Goal: Task Accomplishment & Management: Manage account settings

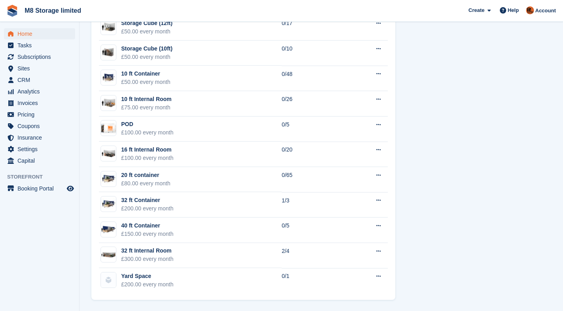
scroll to position [498, 0]
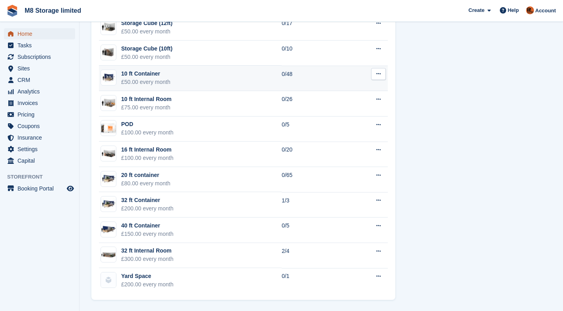
drag, startPoint x: 19, startPoint y: 34, endPoint x: 115, endPoint y: 81, distance: 107.7
click at [19, 34] on span "Home" at bounding box center [41, 33] width 48 height 11
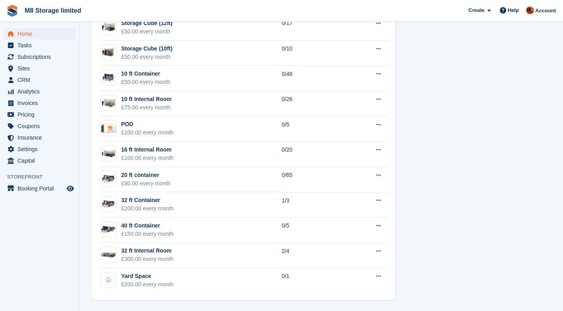
scroll to position [0, 0]
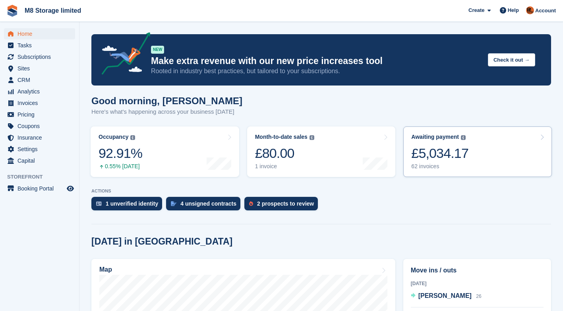
click at [471, 156] on link "Awaiting payment The total outstanding balance on all open invoices. £5,034.17 …" at bounding box center [477, 151] width 149 height 50
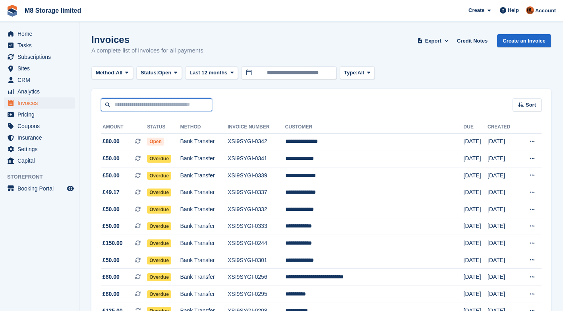
click at [192, 104] on input "text" at bounding box center [156, 104] width 111 height 13
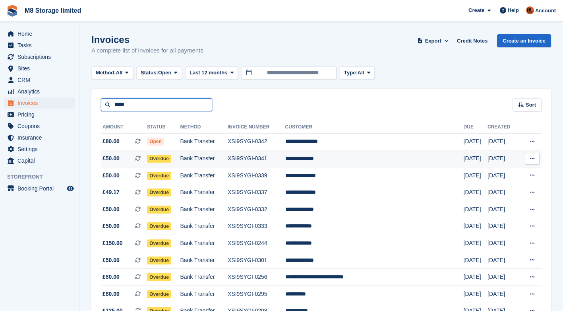
type input "*****"
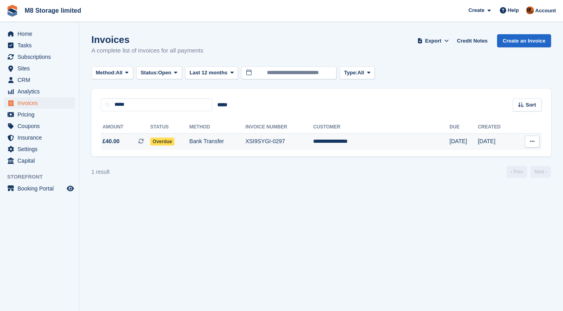
click at [174, 142] on span "Overdue" at bounding box center [162, 141] width 24 height 8
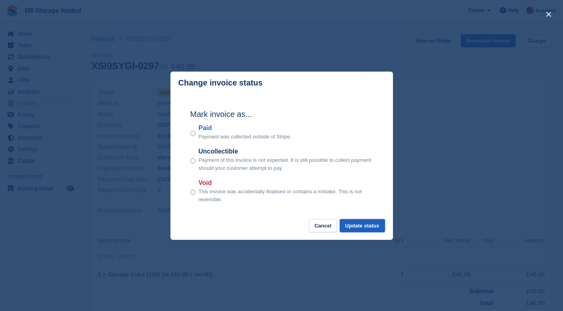
click at [367, 226] on button "Update status" at bounding box center [362, 225] width 45 height 13
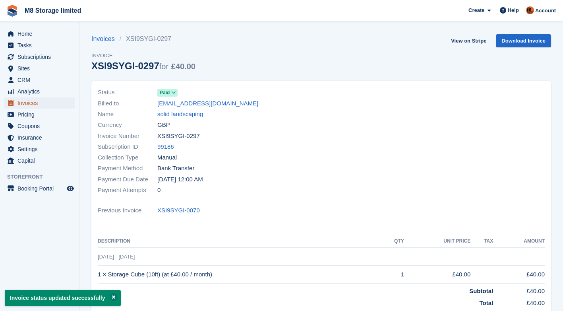
click at [28, 103] on span "Invoices" at bounding box center [41, 102] width 48 height 11
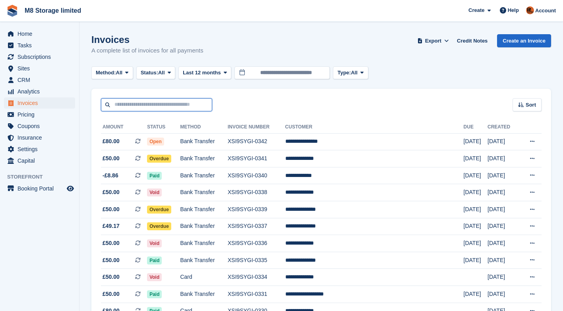
click at [129, 107] on input "text" at bounding box center [156, 104] width 111 height 13
type input "****"
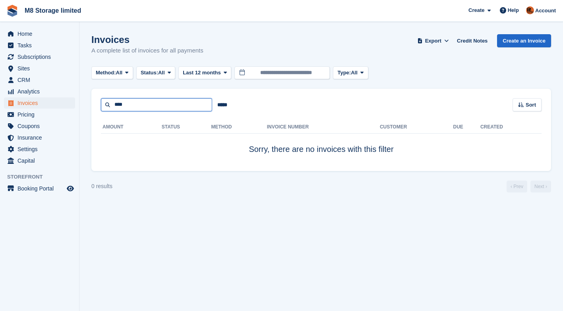
click at [129, 107] on input "****" at bounding box center [156, 104] width 111 height 13
type input "*"
type input "****"
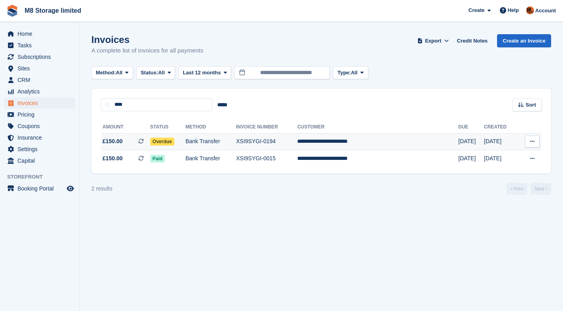
click at [171, 143] on span "Overdue" at bounding box center [162, 141] width 24 height 8
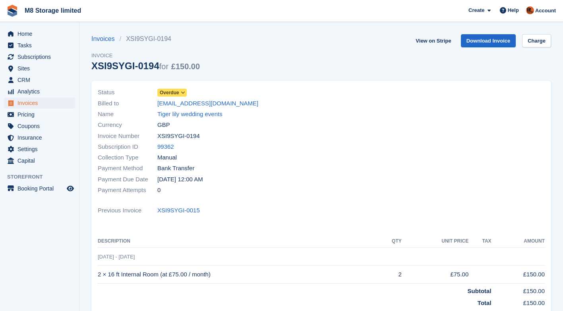
click at [174, 94] on span "Overdue" at bounding box center [169, 92] width 19 height 7
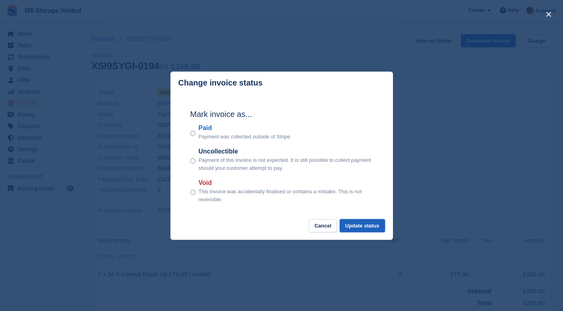
click at [359, 228] on button "Update status" at bounding box center [362, 225] width 45 height 13
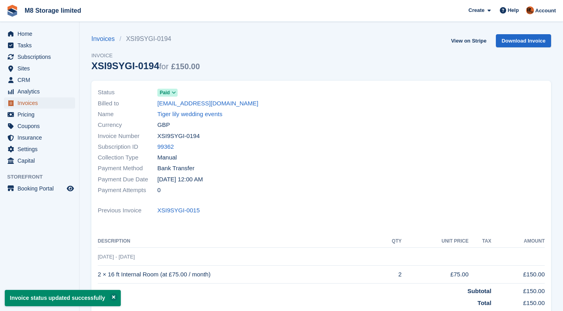
click at [28, 104] on span "Invoices" at bounding box center [41, 102] width 48 height 11
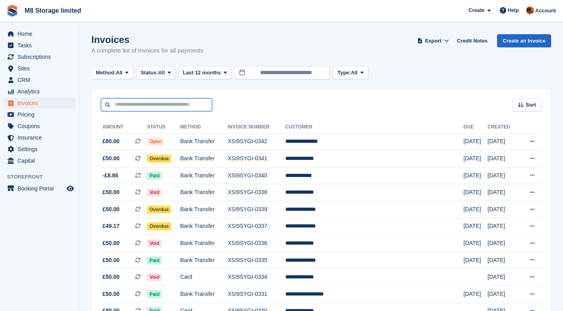
click at [122, 105] on input "text" at bounding box center [156, 104] width 111 height 13
type input "***"
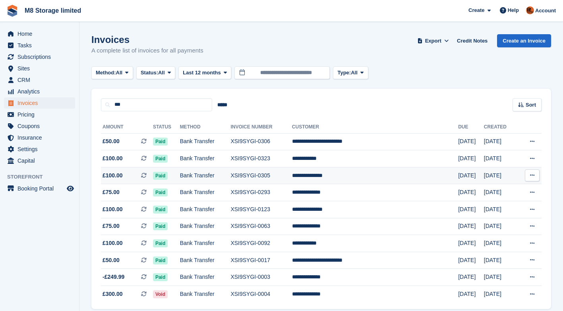
scroll to position [31, 0]
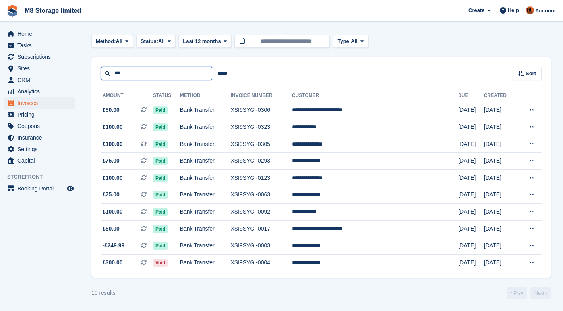
click at [165, 76] on input "***" at bounding box center [156, 73] width 111 height 13
type input "*"
click at [36, 104] on span "Invoices" at bounding box center [41, 102] width 48 height 11
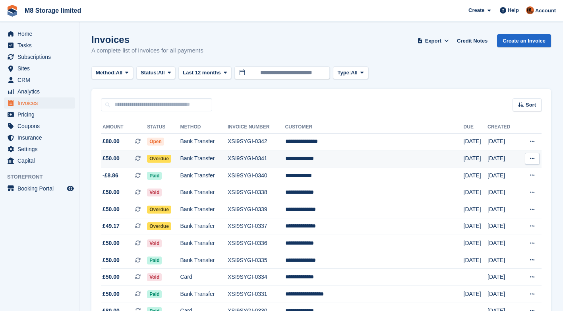
click at [171, 157] on span "Overdue" at bounding box center [159, 159] width 24 height 8
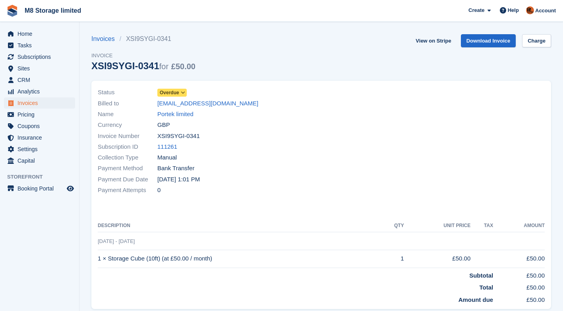
click at [182, 93] on icon at bounding box center [183, 92] width 4 height 5
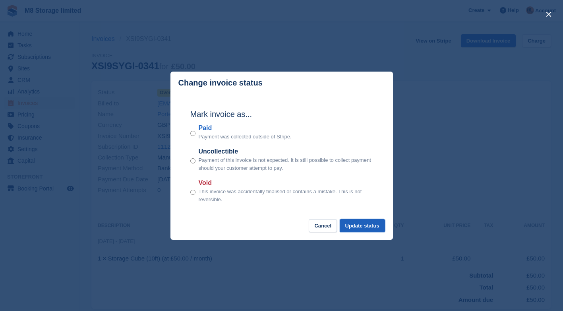
click at [356, 227] on button "Update status" at bounding box center [362, 225] width 45 height 13
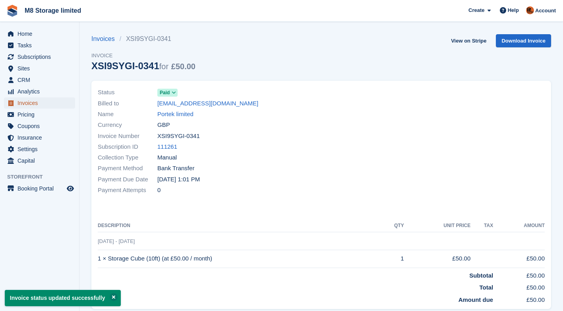
click at [34, 102] on span "Invoices" at bounding box center [41, 102] width 48 height 11
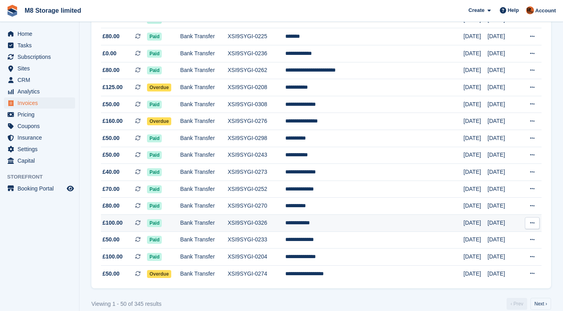
scroll to position [708, 0]
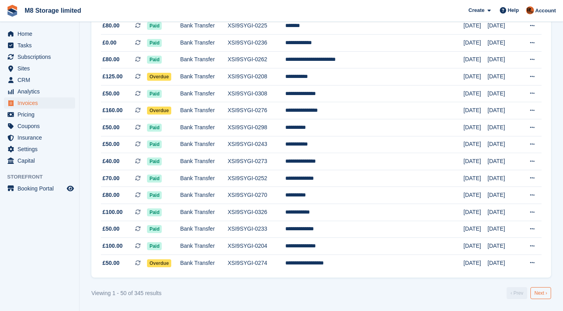
click at [541, 294] on link "Next ›" at bounding box center [541, 293] width 21 height 12
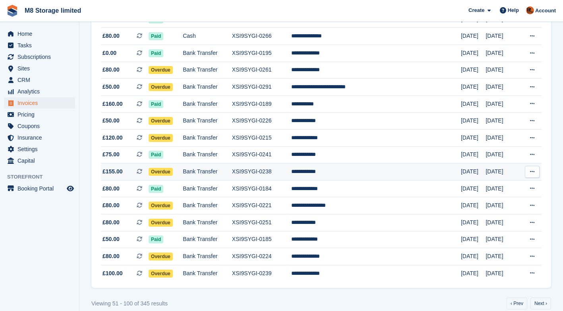
scroll to position [708, 0]
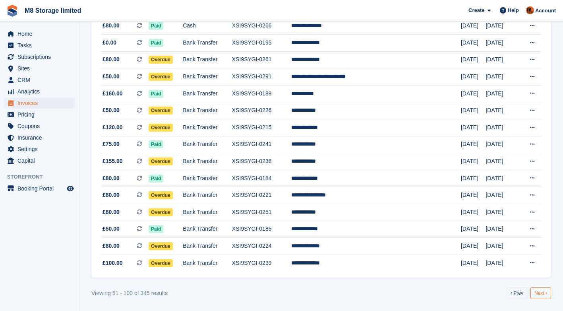
click at [534, 295] on link "Next ›" at bounding box center [541, 293] width 21 height 12
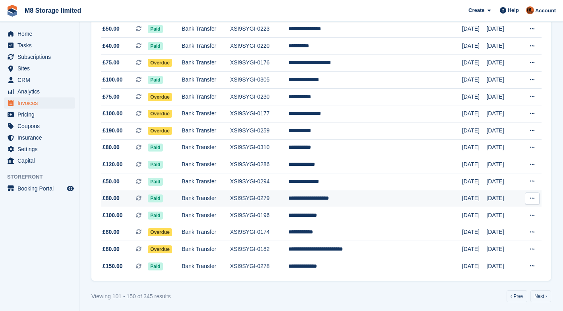
scroll to position [708, 0]
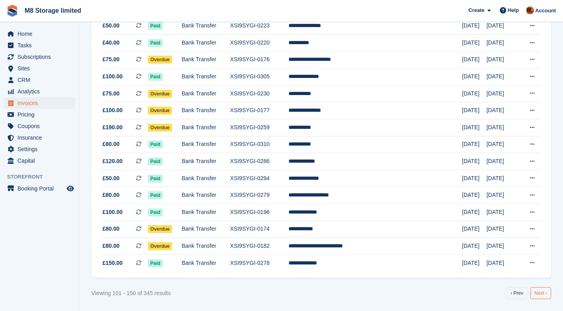
click at [546, 294] on link "Next ›" at bounding box center [541, 293] width 21 height 12
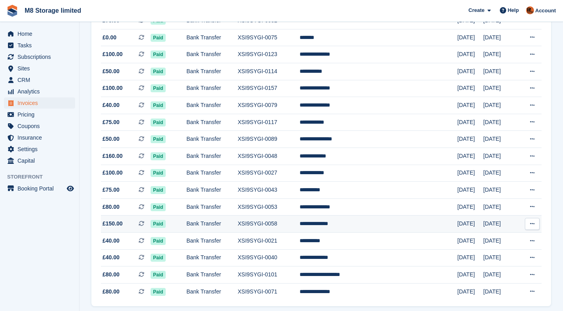
scroll to position [708, 0]
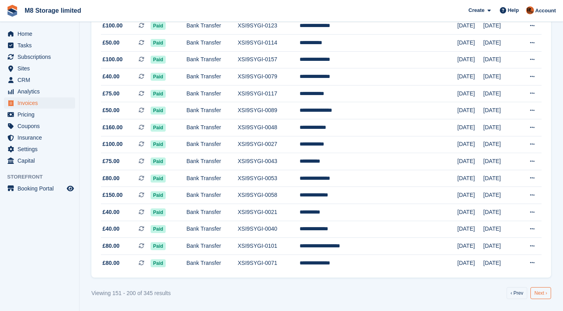
click at [540, 291] on link "Next ›" at bounding box center [541, 293] width 21 height 12
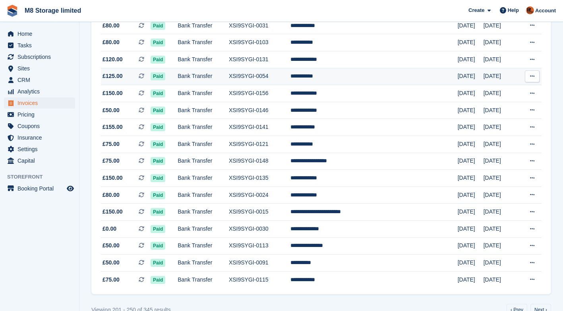
scroll to position [708, 0]
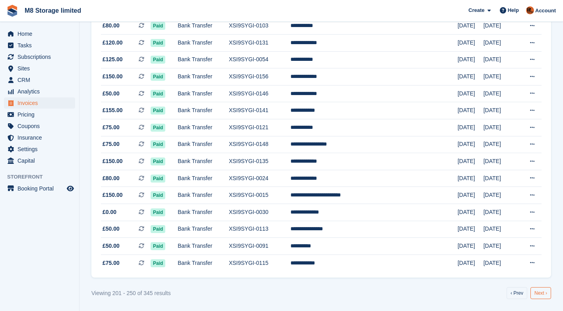
click at [545, 294] on link "Next ›" at bounding box center [541, 293] width 21 height 12
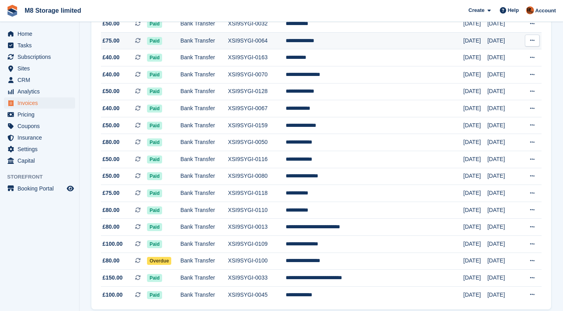
scroll to position [708, 0]
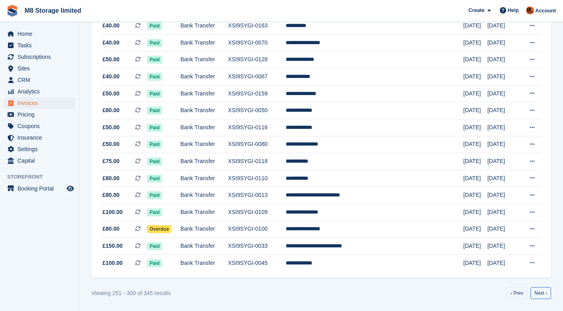
click at [539, 294] on link "Next ›" at bounding box center [541, 293] width 21 height 12
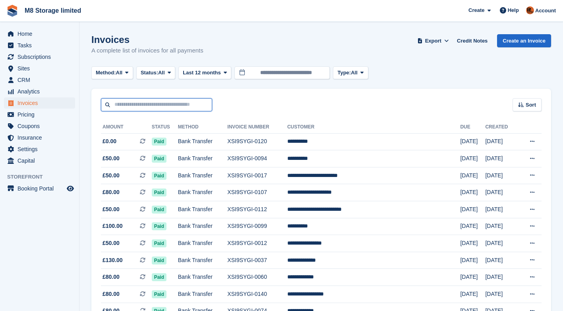
click at [175, 103] on input "text" at bounding box center [156, 104] width 111 height 13
type input "*****"
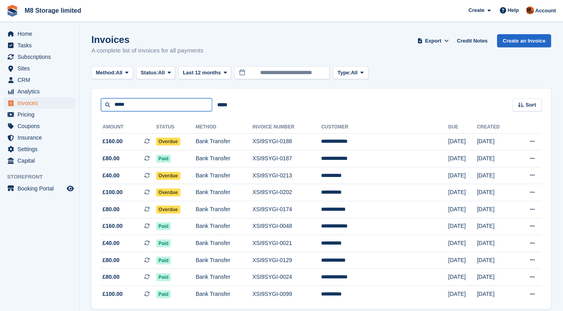
click at [186, 105] on input "*****" at bounding box center [156, 104] width 111 height 13
type input "*"
type input "***"
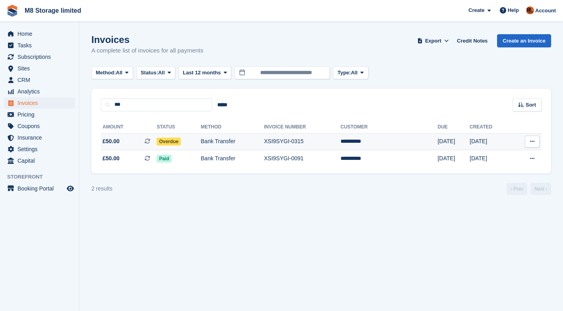
click at [181, 142] on span "Overdue" at bounding box center [169, 141] width 24 height 8
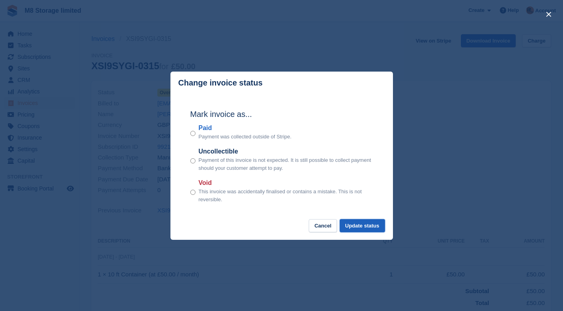
click at [352, 226] on button "Update status" at bounding box center [362, 225] width 45 height 13
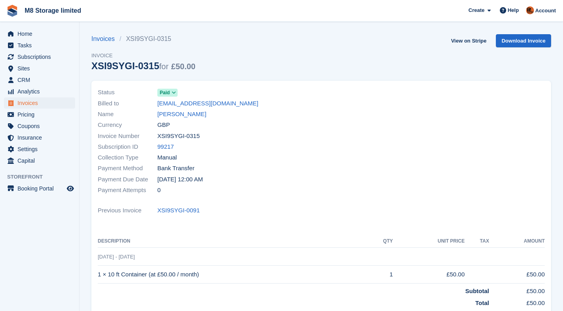
scroll to position [124, 0]
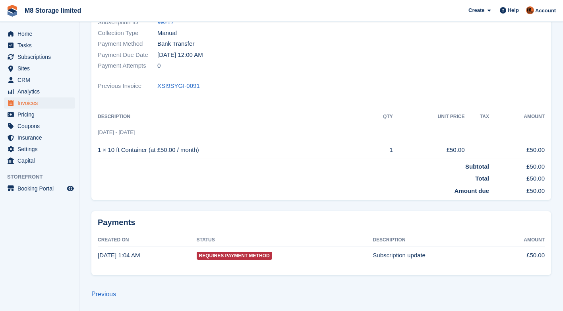
click at [354, 226] on h2 "Payments" at bounding box center [321, 222] width 447 height 10
click at [34, 35] on span "Home" at bounding box center [41, 33] width 48 height 11
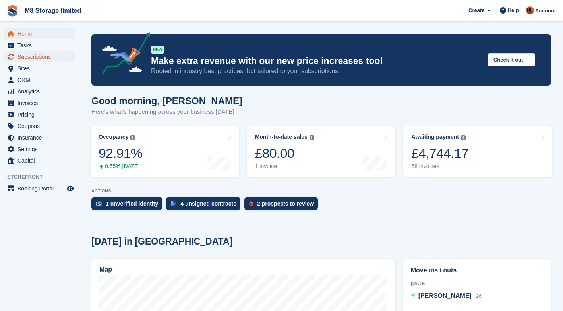
click at [33, 56] on span "Subscriptions" at bounding box center [41, 56] width 48 height 11
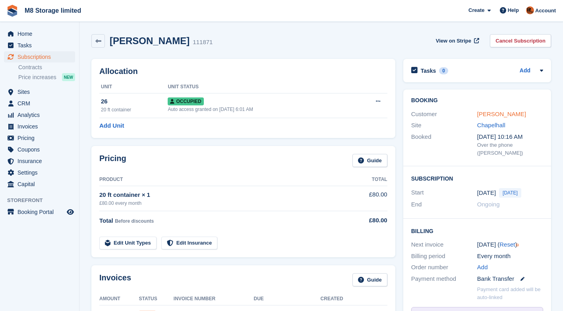
click at [510, 115] on link "[PERSON_NAME]" at bounding box center [501, 113] width 49 height 7
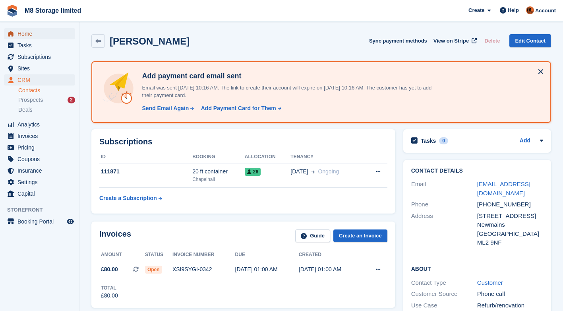
click at [23, 33] on span "Home" at bounding box center [41, 33] width 48 height 11
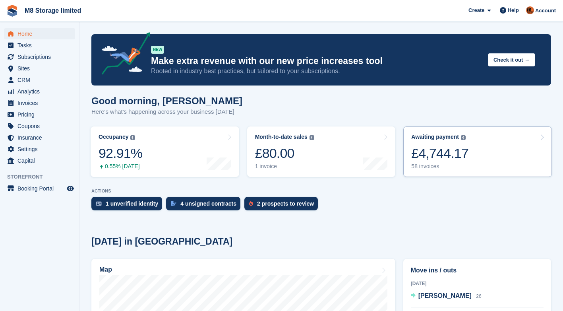
click at [426, 153] on div "£4,744.17" at bounding box center [439, 153] width 57 height 16
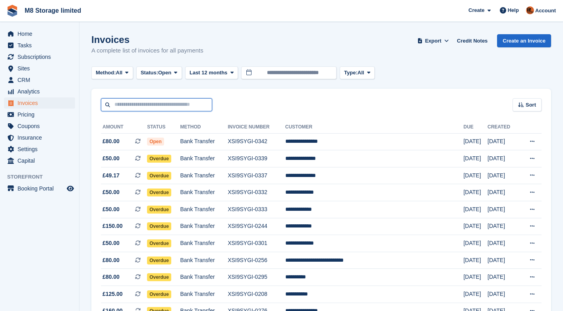
click at [194, 105] on input "text" at bounding box center [156, 104] width 111 height 13
type input "*****"
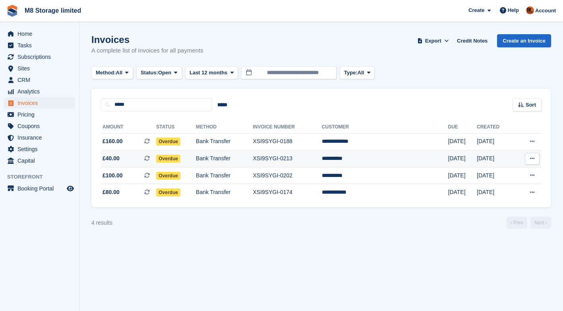
click at [175, 161] on span "Overdue" at bounding box center [168, 159] width 24 height 8
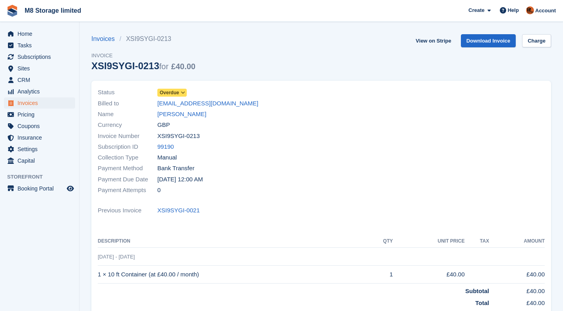
click at [182, 93] on icon at bounding box center [183, 92] width 4 height 5
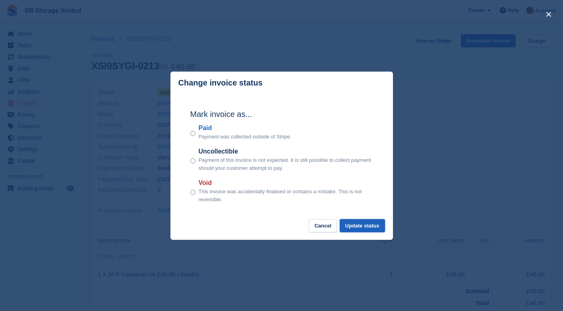
click at [372, 227] on button "Update status" at bounding box center [362, 225] width 45 height 13
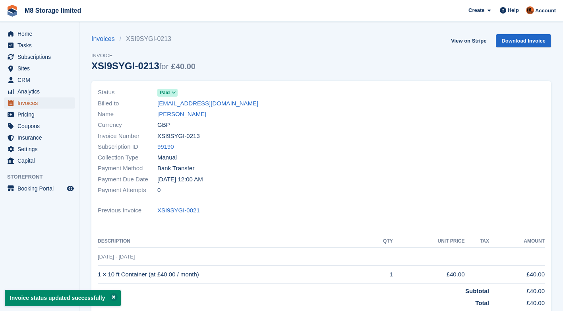
click at [34, 102] on span "Invoices" at bounding box center [41, 102] width 48 height 11
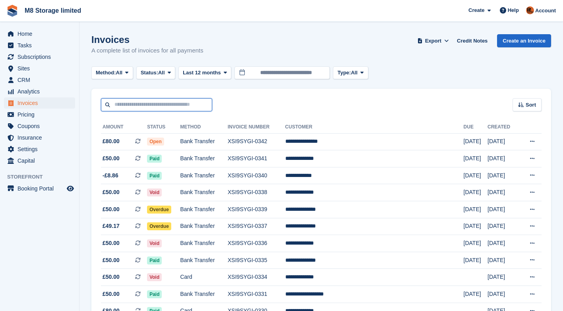
click at [150, 103] on input "text" at bounding box center [156, 104] width 111 height 13
type input "***"
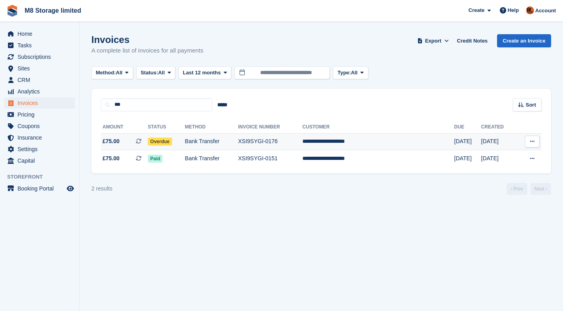
click at [170, 141] on span "Overdue" at bounding box center [160, 141] width 24 height 8
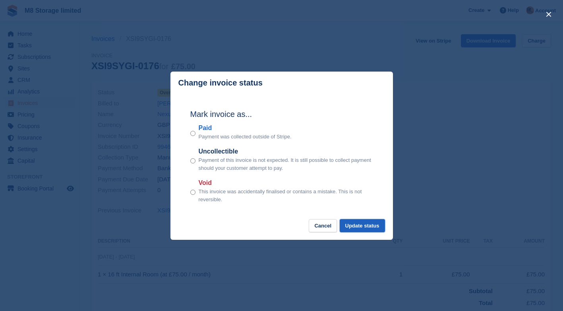
click at [367, 225] on button "Update status" at bounding box center [362, 225] width 45 height 13
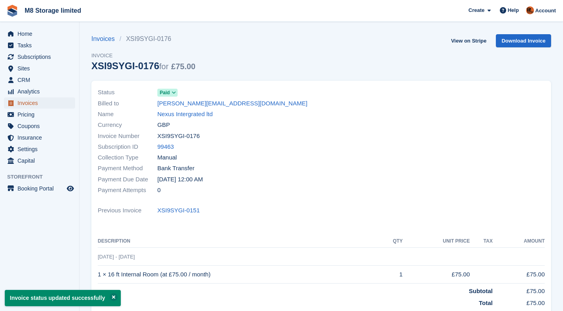
click at [38, 103] on span "Invoices" at bounding box center [41, 102] width 48 height 11
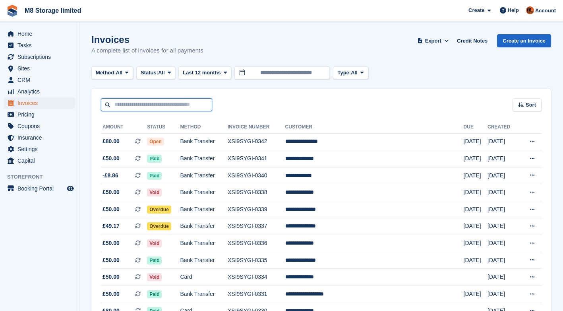
click at [129, 102] on input "text" at bounding box center [156, 104] width 111 height 13
type input "*****"
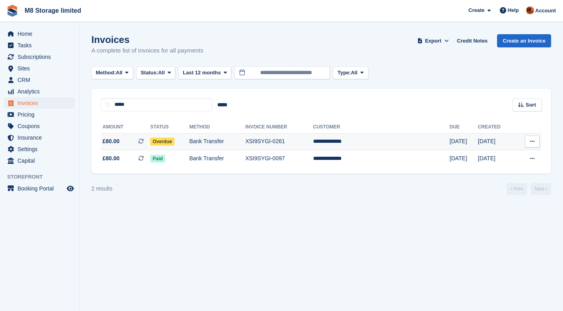
click at [166, 143] on span "Overdue" at bounding box center [162, 141] width 24 height 8
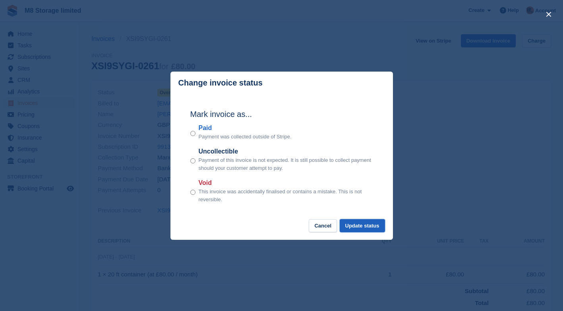
click at [363, 226] on button "Update status" at bounding box center [362, 225] width 45 height 13
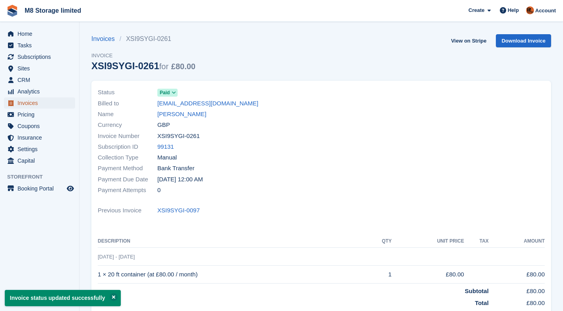
click at [33, 102] on span "Invoices" at bounding box center [41, 102] width 48 height 11
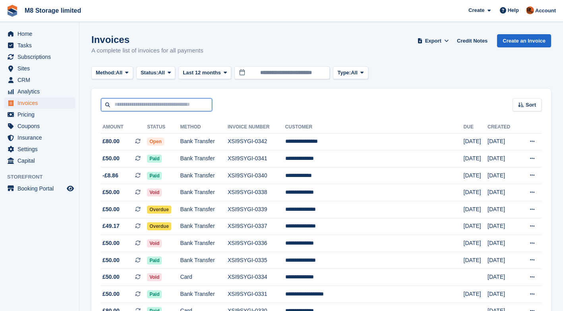
click at [125, 104] on input "text" at bounding box center [156, 104] width 111 height 13
type input "***"
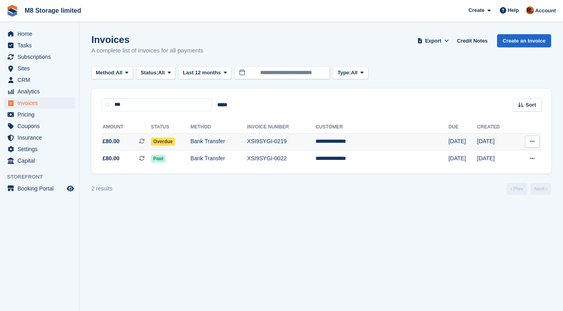
click at [175, 141] on span "Overdue" at bounding box center [163, 141] width 24 height 8
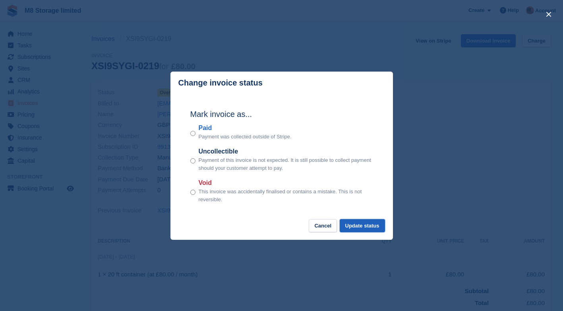
click at [369, 226] on button "Update status" at bounding box center [362, 225] width 45 height 13
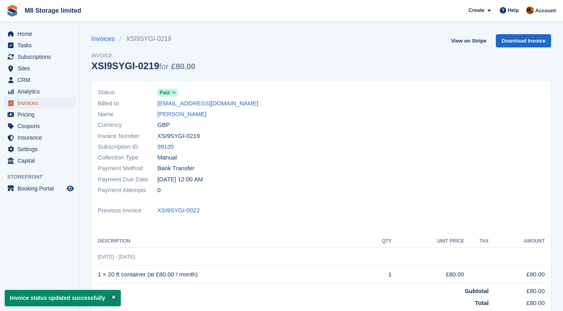
click at [32, 103] on span "Invoices" at bounding box center [41, 102] width 48 height 11
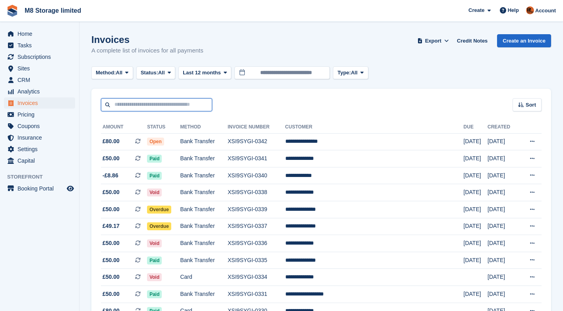
click at [141, 104] on input "text" at bounding box center [156, 104] width 111 height 13
type input "*****"
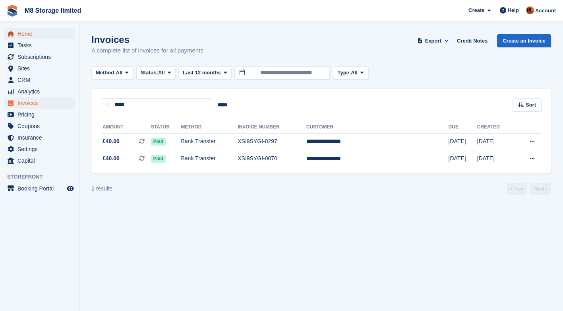
click at [22, 31] on span "Home" at bounding box center [41, 33] width 48 height 11
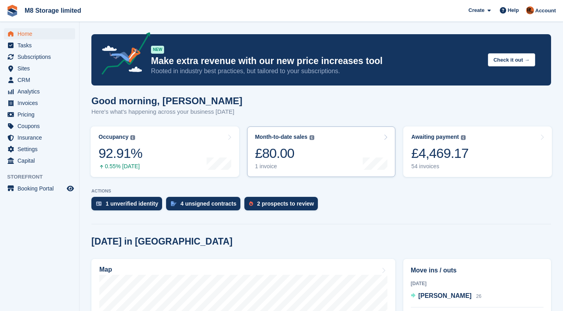
click at [301, 153] on div "£80.00" at bounding box center [284, 153] width 59 height 16
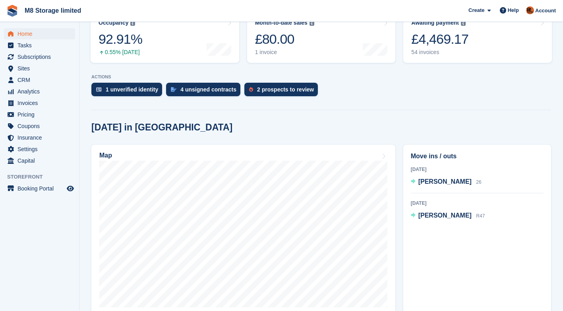
scroll to position [119, 0]
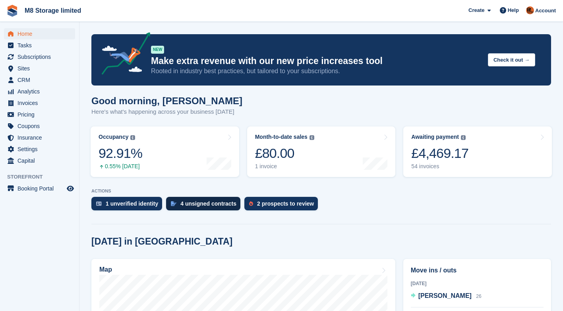
click at [214, 203] on div "4 unsigned contracts" at bounding box center [208, 203] width 56 height 6
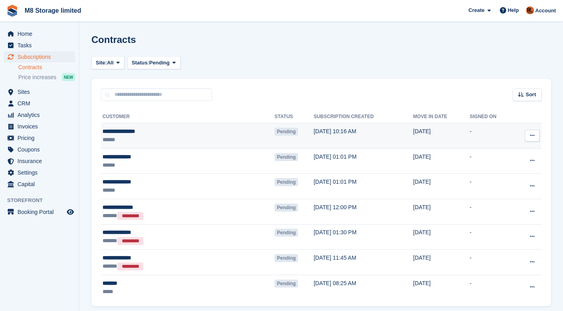
click at [533, 137] on icon at bounding box center [532, 135] width 4 height 5
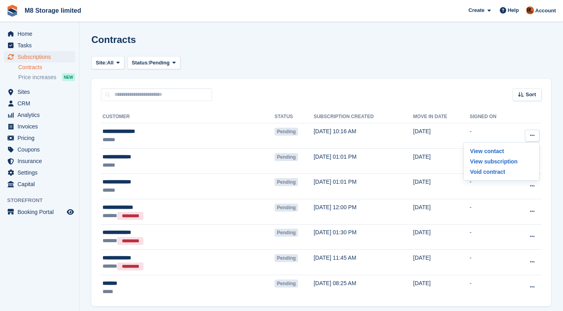
click at [84, 167] on section "Contracts Site: All Chapelhall All Status: Pending Pending Signed Voided Declin…" at bounding box center [321, 169] width 484 height 339
click at [42, 58] on span "Subscriptions" at bounding box center [41, 56] width 48 height 11
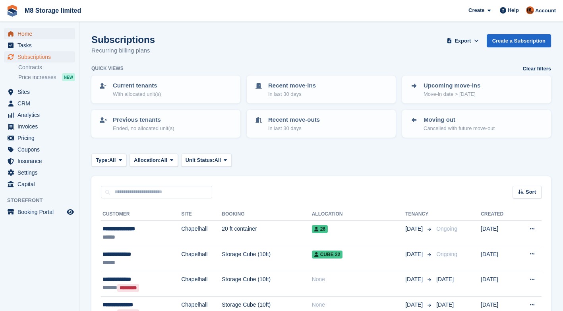
click at [27, 33] on span "Home" at bounding box center [41, 33] width 48 height 11
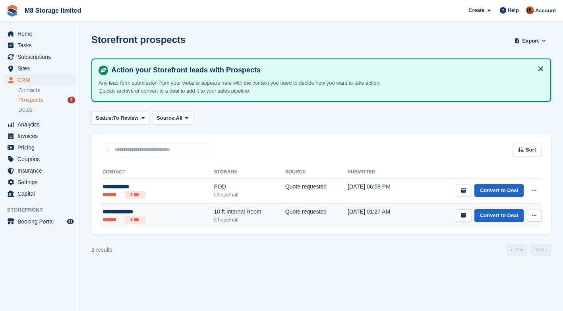
click at [533, 216] on icon at bounding box center [534, 215] width 4 height 5
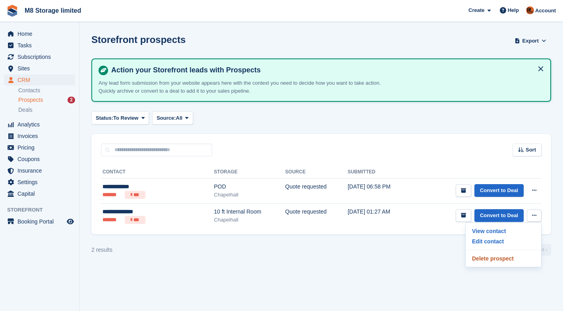
drag, startPoint x: 499, startPoint y: 258, endPoint x: 328, endPoint y: 43, distance: 274.6
click at [499, 258] on p "Delete prospect" at bounding box center [503, 258] width 69 height 10
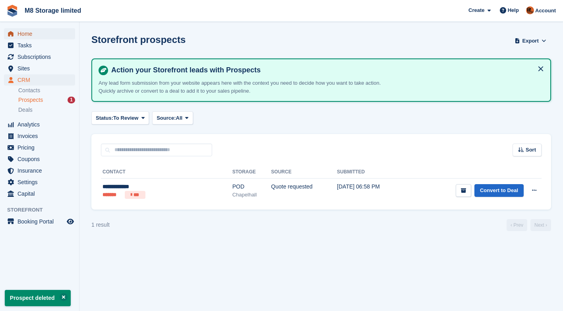
click at [32, 33] on span "Home" at bounding box center [41, 33] width 48 height 11
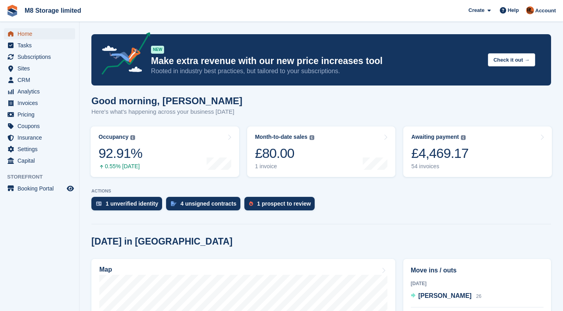
click at [24, 34] on span "Home" at bounding box center [41, 33] width 48 height 11
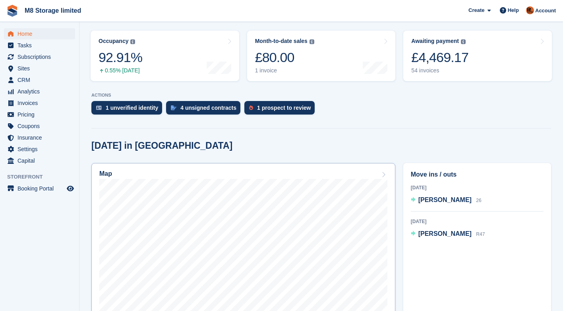
scroll to position [140, 0]
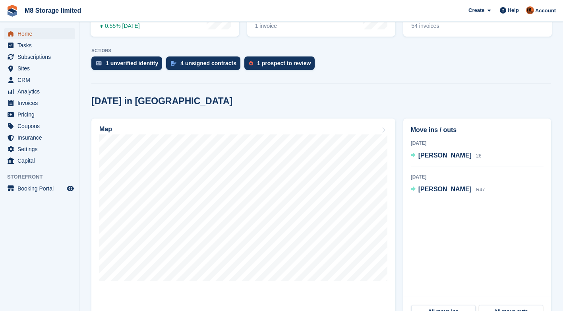
click at [23, 34] on span "Home" at bounding box center [41, 33] width 48 height 11
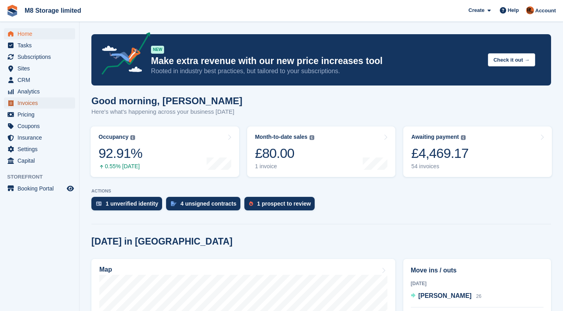
click at [32, 101] on span "Invoices" at bounding box center [41, 102] width 48 height 11
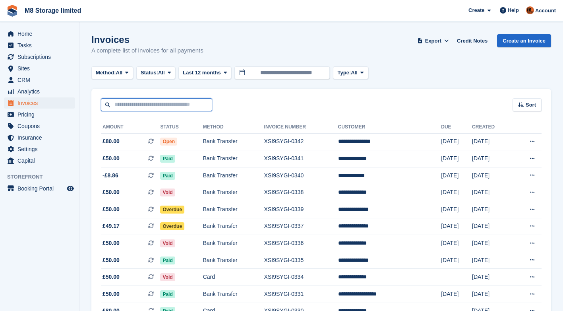
click at [166, 105] on input "text" at bounding box center [156, 104] width 111 height 13
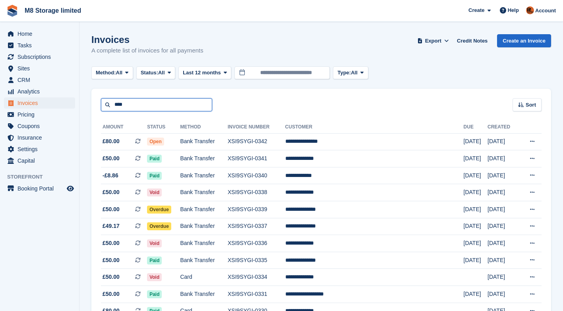
type input "****"
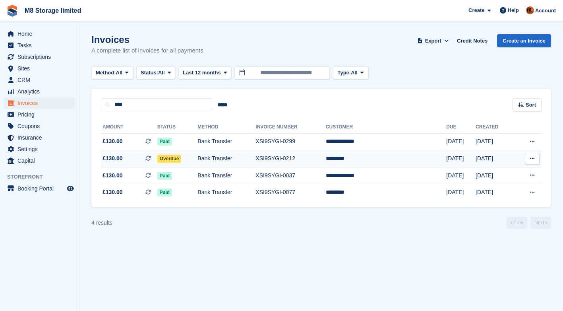
click at [182, 157] on span "Overdue" at bounding box center [169, 159] width 24 height 8
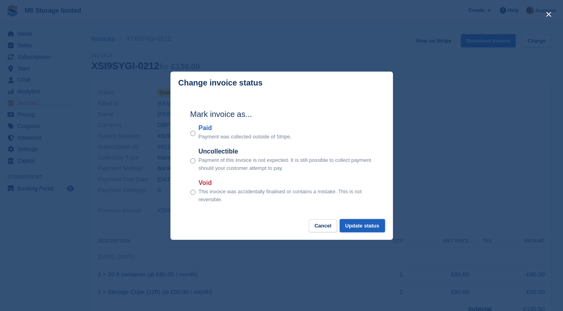
click at [374, 223] on button "Update status" at bounding box center [362, 225] width 45 height 13
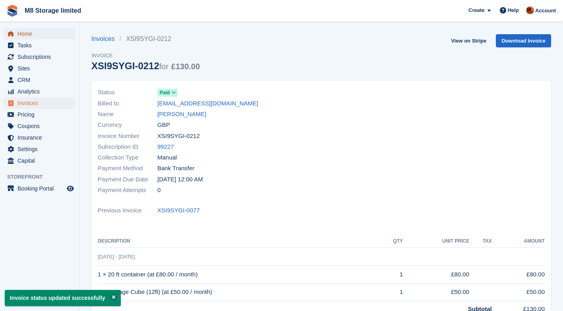
click at [33, 34] on span "Home" at bounding box center [41, 33] width 48 height 11
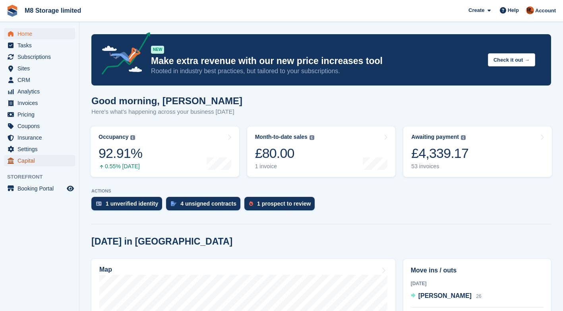
click at [27, 161] on span "Capital" at bounding box center [41, 160] width 48 height 11
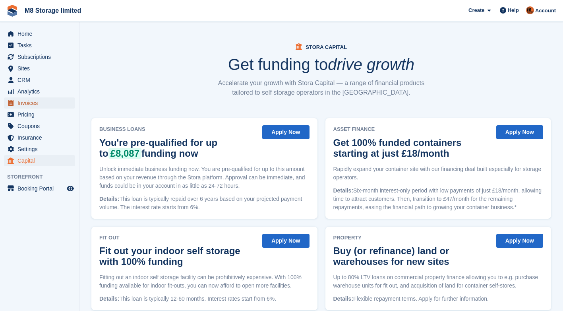
click at [26, 103] on span "Invoices" at bounding box center [41, 102] width 48 height 11
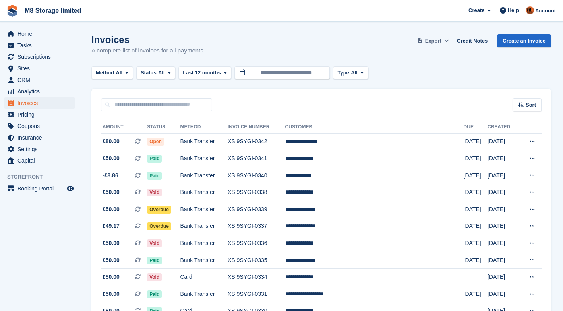
click at [441, 43] on span "Export" at bounding box center [433, 41] width 16 height 8
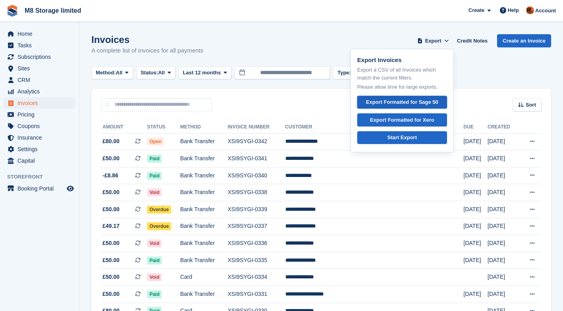
click at [436, 101] on div "Export Formatted for Sage 50" at bounding box center [402, 102] width 72 height 8
click at [20, 37] on span "Home" at bounding box center [41, 33] width 48 height 11
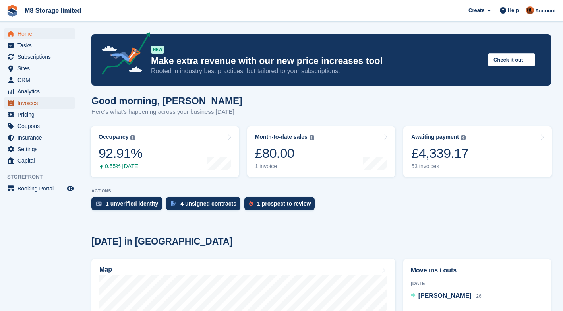
click at [29, 104] on span "Invoices" at bounding box center [41, 102] width 48 height 11
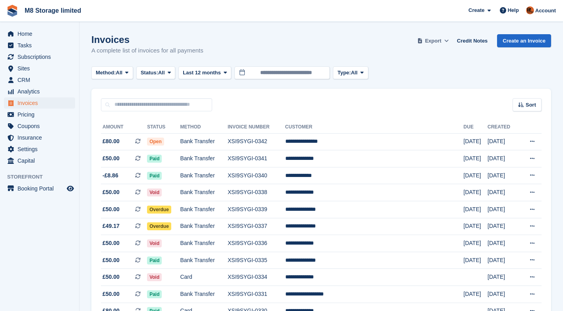
click at [447, 41] on span at bounding box center [447, 41] width 8 height 8
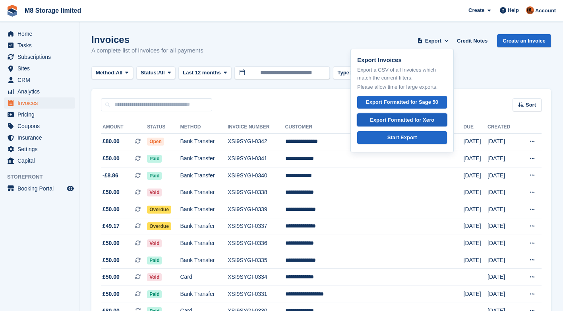
click at [431, 117] on div "Export Formatted for Xero" at bounding box center [402, 120] width 64 height 8
click at [217, 35] on div "Invoices A complete list of invoices for all payments Export Export Invoices Ex…" at bounding box center [321, 49] width 460 height 31
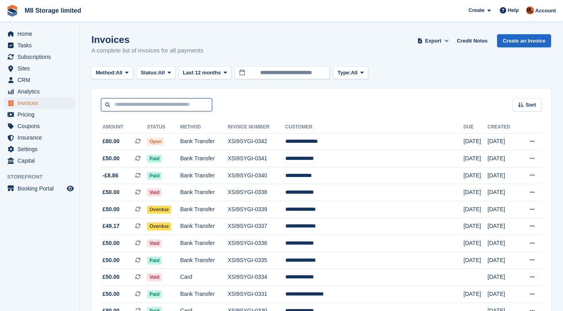
click at [175, 105] on input "text" at bounding box center [156, 104] width 111 height 13
type input "***"
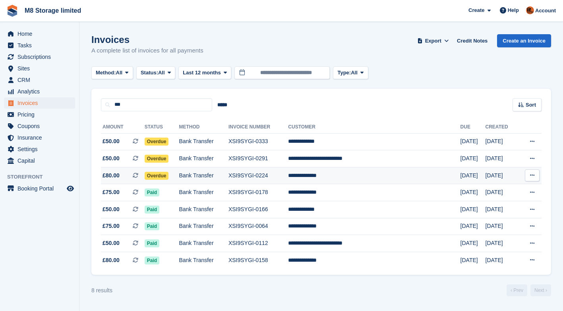
click at [161, 176] on span "Overdue" at bounding box center [157, 176] width 24 height 8
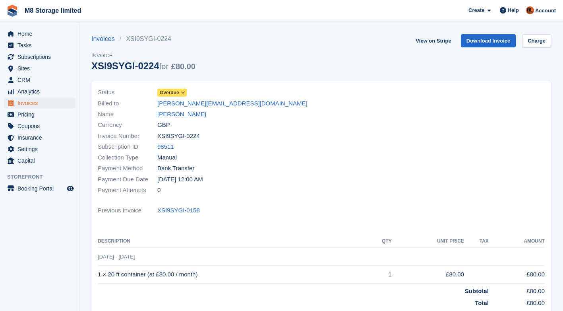
drag, startPoint x: 0, startPoint y: 0, endPoint x: 181, endPoint y: 93, distance: 203.1
click at [181, 93] on icon at bounding box center [183, 92] width 4 height 5
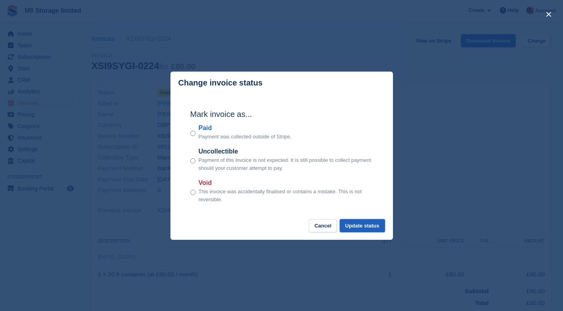
click at [345, 227] on button "Update status" at bounding box center [362, 225] width 45 height 13
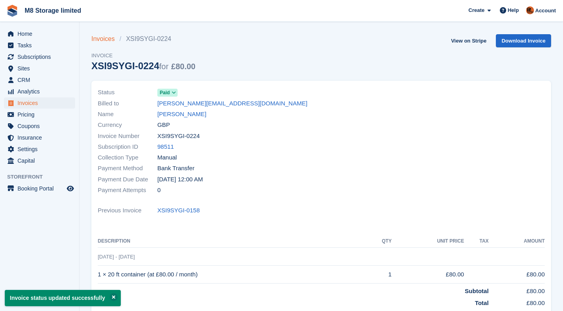
click at [111, 40] on link "Invoices" at bounding box center [105, 39] width 28 height 10
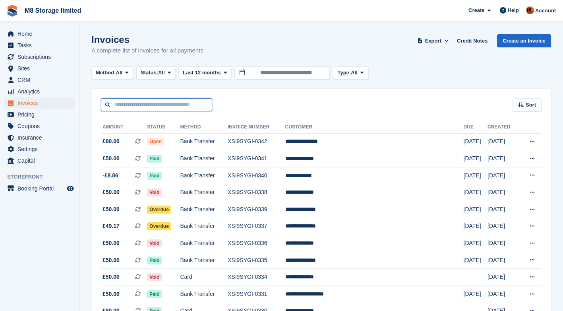
click at [134, 103] on input "text" at bounding box center [156, 104] width 111 height 13
type input "***"
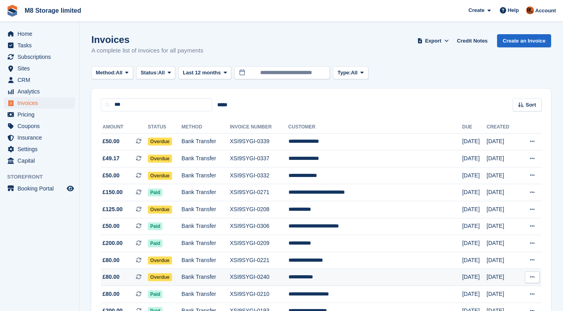
click at [172, 277] on span "Overdue" at bounding box center [160, 277] width 24 height 8
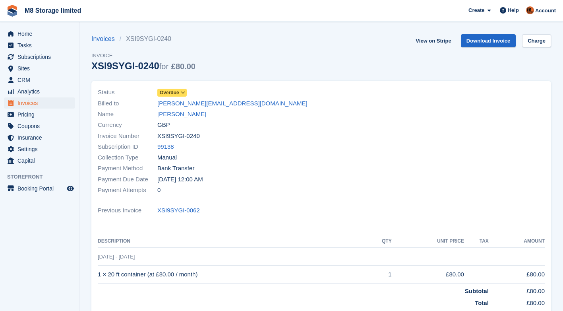
click at [178, 93] on span "Overdue" at bounding box center [169, 92] width 19 height 7
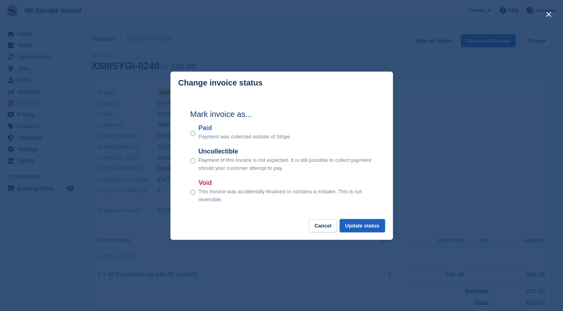
click at [362, 226] on button "Update status" at bounding box center [362, 225] width 45 height 13
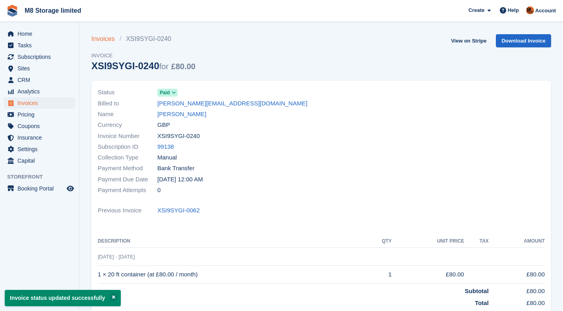
click at [112, 38] on link "Invoices" at bounding box center [105, 39] width 28 height 10
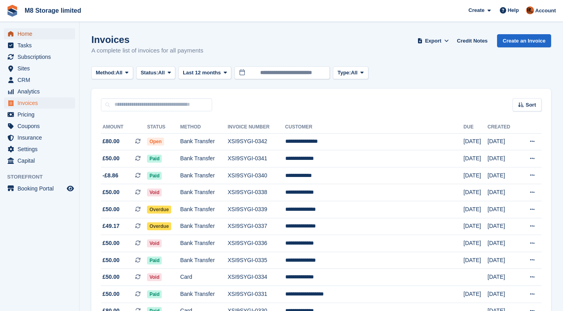
click at [35, 35] on span "Home" at bounding box center [41, 33] width 48 height 11
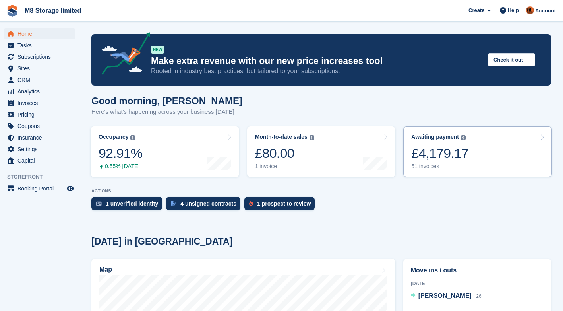
click at [474, 145] on link "Awaiting payment The total outstanding balance on all open invoices. £4,179.17 …" at bounding box center [477, 151] width 149 height 50
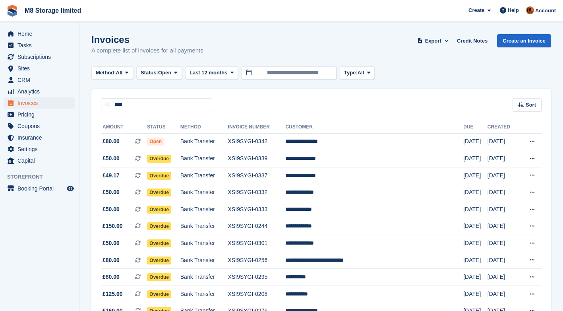
type input "****"
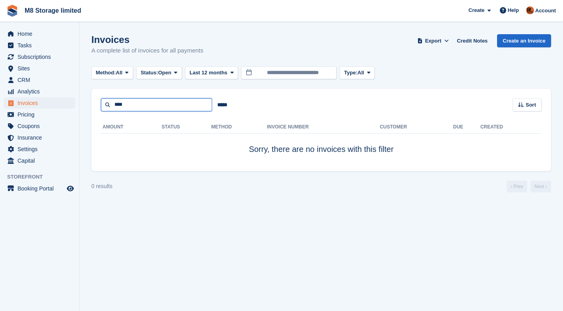
click at [179, 103] on input "****" at bounding box center [156, 104] width 111 height 13
type input "*"
type input "****"
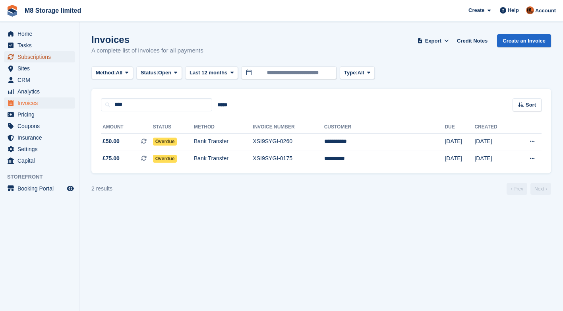
click at [29, 56] on span "Subscriptions" at bounding box center [41, 56] width 48 height 11
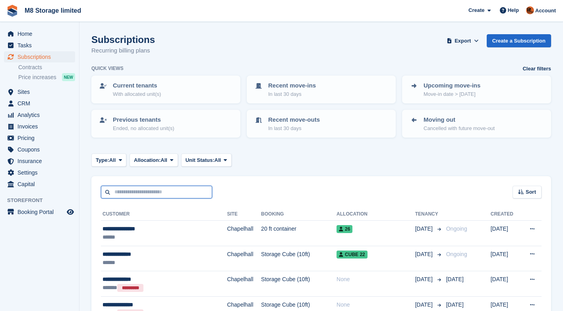
click at [165, 194] on input "text" at bounding box center [156, 192] width 111 height 13
type input "***"
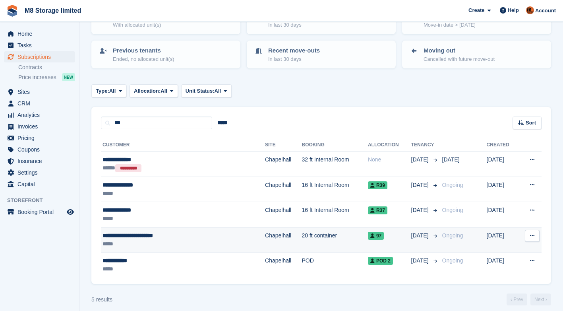
scroll to position [76, 0]
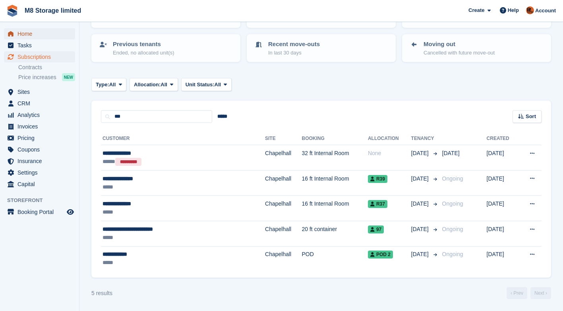
click at [23, 36] on span "Home" at bounding box center [41, 33] width 48 height 11
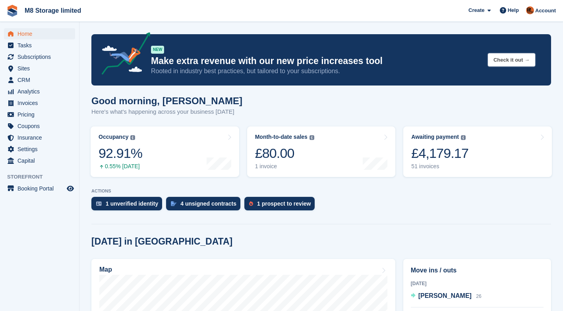
click at [511, 59] on button "Check it out →" at bounding box center [511, 59] width 47 height 13
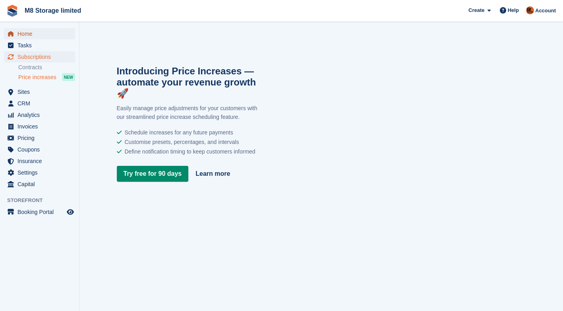
click at [35, 35] on span "Home" at bounding box center [41, 33] width 48 height 11
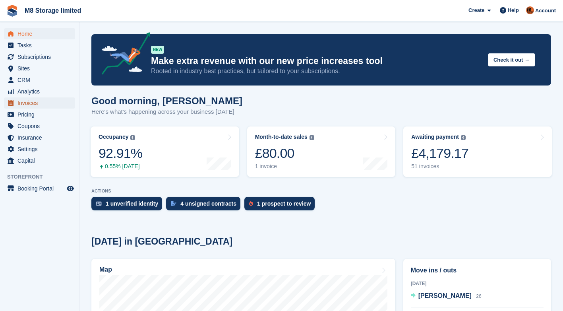
click at [37, 101] on span "Invoices" at bounding box center [41, 102] width 48 height 11
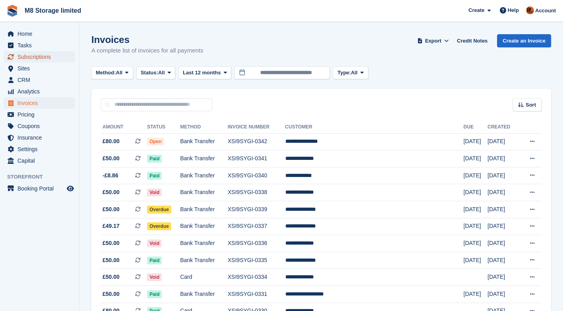
click at [44, 56] on span "Subscriptions" at bounding box center [41, 56] width 48 height 11
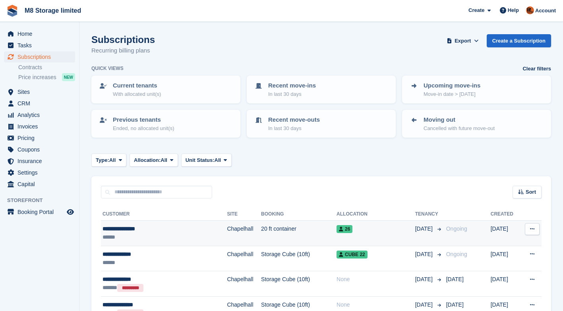
click at [285, 233] on td "20 ft container" at bounding box center [299, 233] width 76 height 25
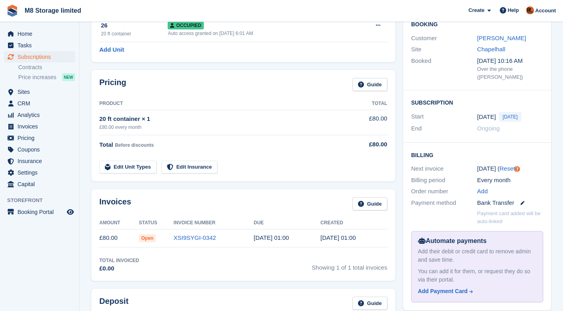
scroll to position [79, 0]
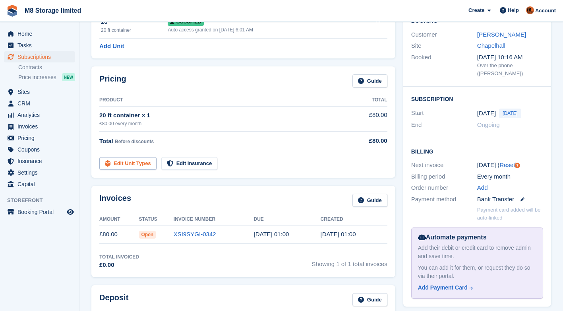
click at [148, 165] on link "Edit Unit Types" at bounding box center [127, 163] width 57 height 13
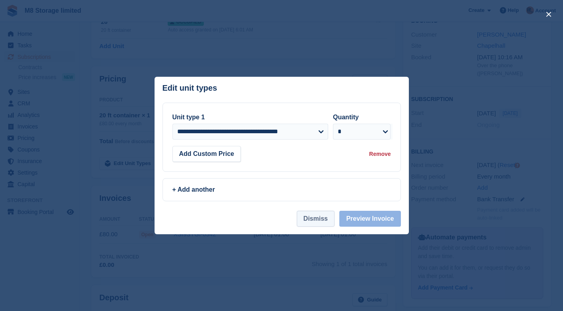
click at [331, 222] on button "Dismiss" at bounding box center [316, 219] width 38 height 16
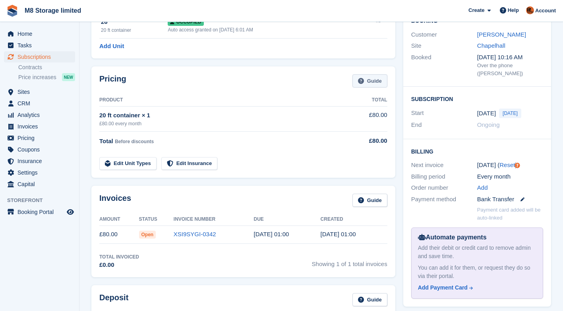
click at [370, 84] on link "Guide" at bounding box center [369, 80] width 35 height 13
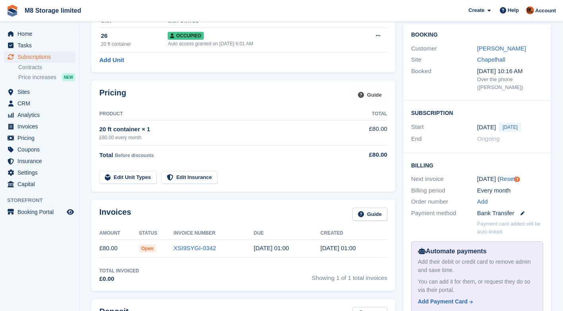
scroll to position [0, 0]
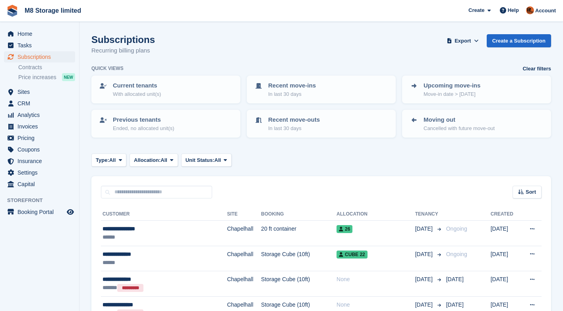
scroll to position [253, 0]
